Goal: Task Accomplishment & Management: Complete application form

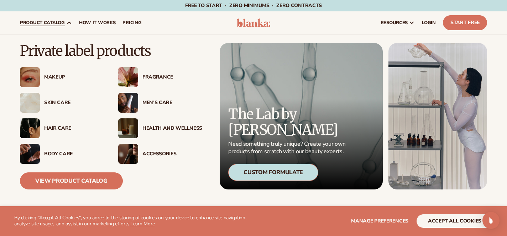
click at [54, 101] on div "Skin Care" at bounding box center [74, 103] width 60 height 6
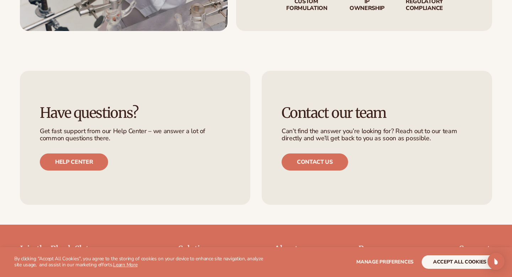
scroll to position [1059, 0]
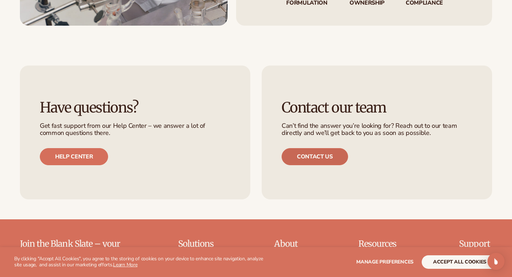
click at [308, 156] on link "Contact us" at bounding box center [315, 156] width 67 height 17
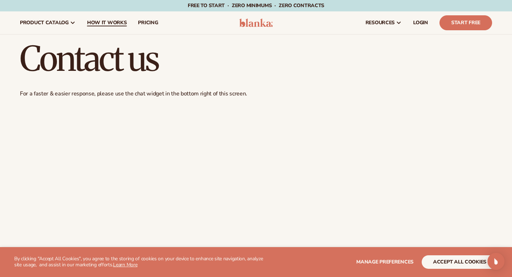
click at [104, 23] on span "How It Works" at bounding box center [107, 23] width 40 height 6
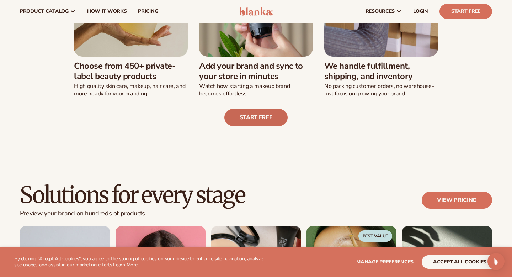
scroll to position [257, 0]
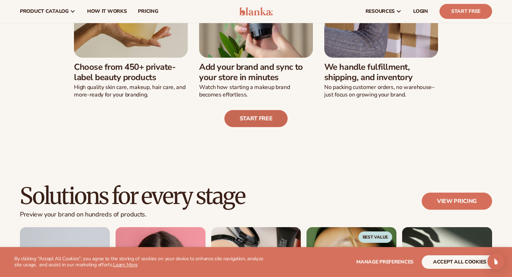
click at [257, 116] on link "Start free" at bounding box center [256, 118] width 64 height 17
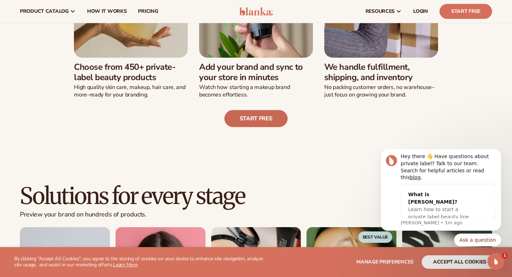
scroll to position [0, 0]
